Goal: Transaction & Acquisition: Purchase product/service

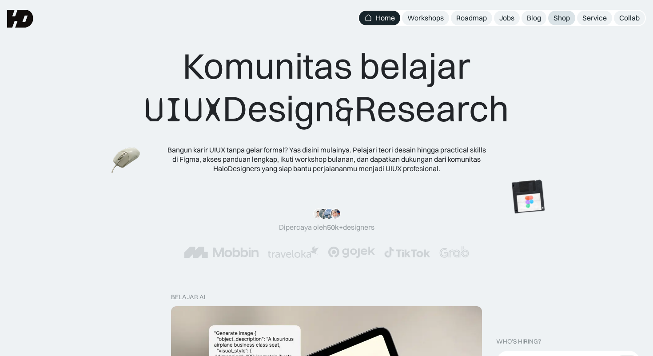
click at [561, 17] on div "Shop" at bounding box center [561, 17] width 16 height 9
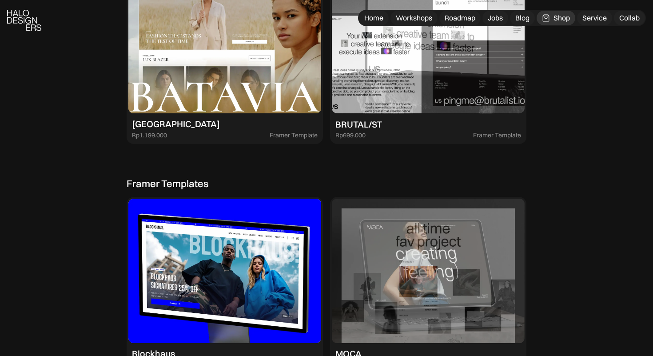
scroll to position [1655, 0]
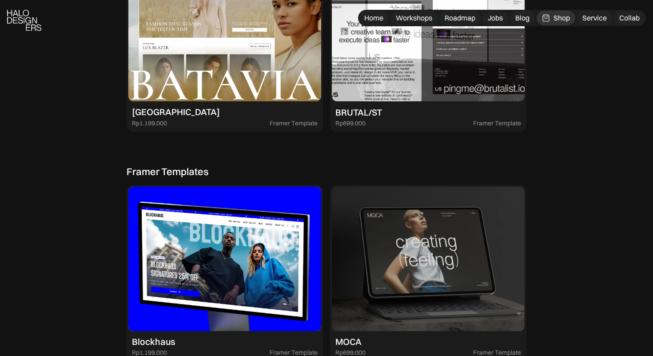
click at [424, 114] on div "BRUTAL/ST 30% OFF Rp499.000 Framer Template Rp699.000 Framer Template" at bounding box center [428, 116] width 193 height 27
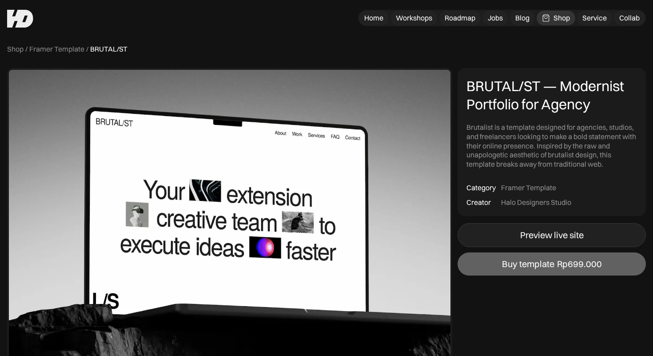
click at [550, 236] on div "Preview live site" at bounding box center [551, 235] width 63 height 11
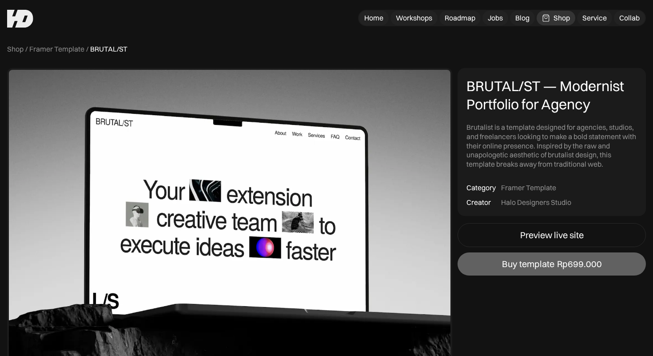
click at [521, 202] on div "Halo Designers Studio" at bounding box center [536, 202] width 70 height 9
copy div "Halo Designers Studio 🚨 Harga Flash Sale Terbatas Diskon hanya buat Flash Sale!…"
